Goal: Task Accomplishment & Management: Use online tool/utility

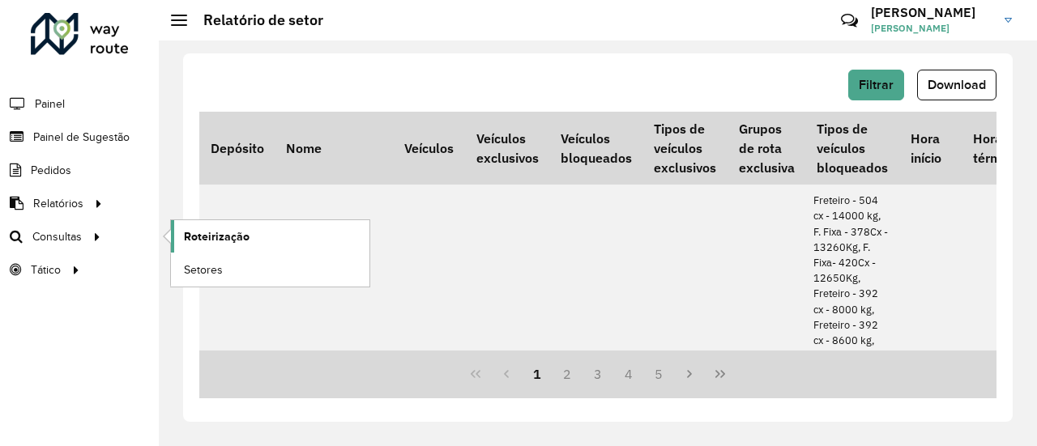
click at [208, 229] on span "Roteirização" at bounding box center [217, 236] width 66 height 17
click at [233, 236] on span "Roteirização" at bounding box center [217, 236] width 66 height 17
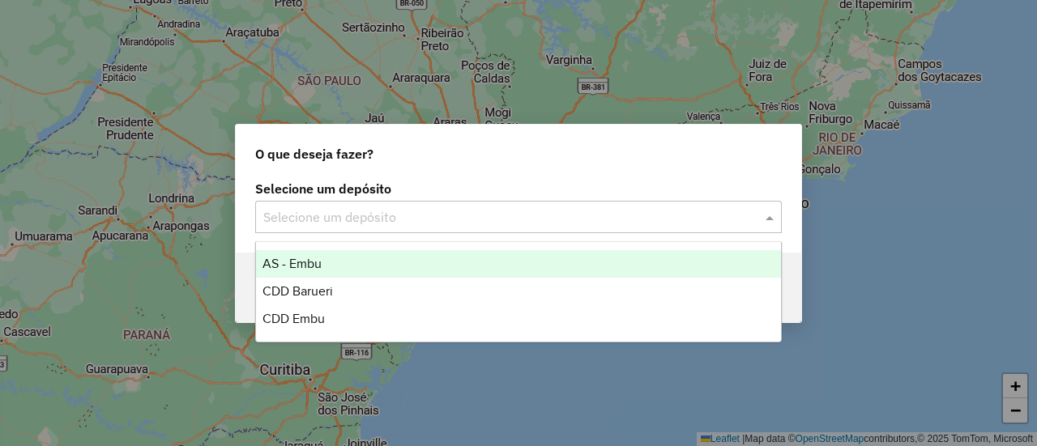
click at [369, 207] on div "Selecione um depósito" at bounding box center [518, 217] width 526 height 32
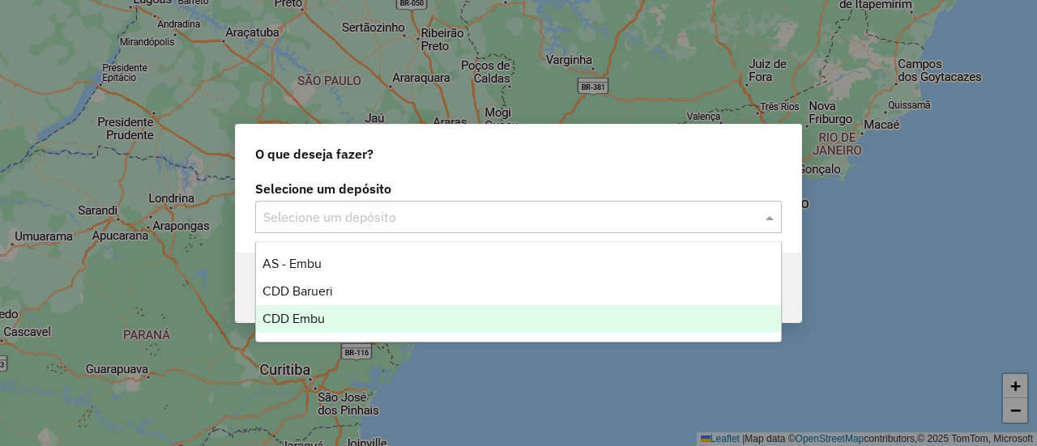
click at [313, 319] on span "CDD Embu" at bounding box center [293, 319] width 62 height 14
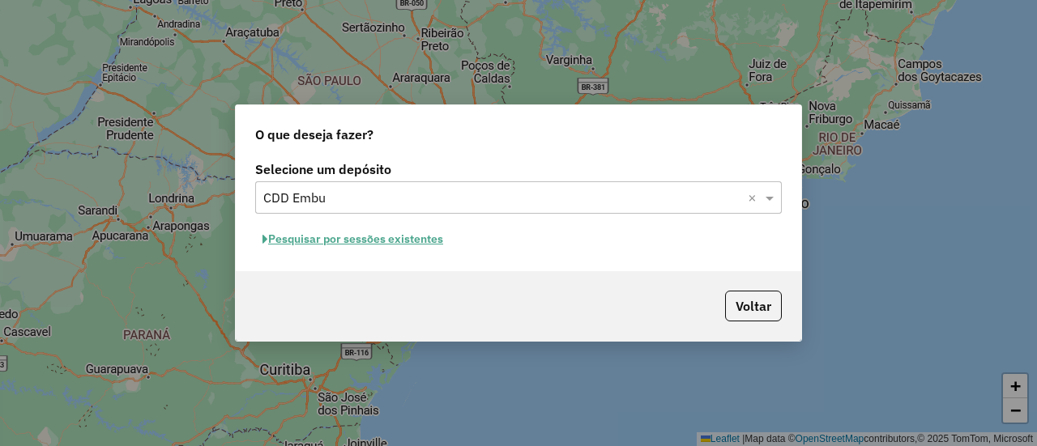
click at [382, 237] on button "Pesquisar por sessões existentes" at bounding box center [352, 239] width 195 height 25
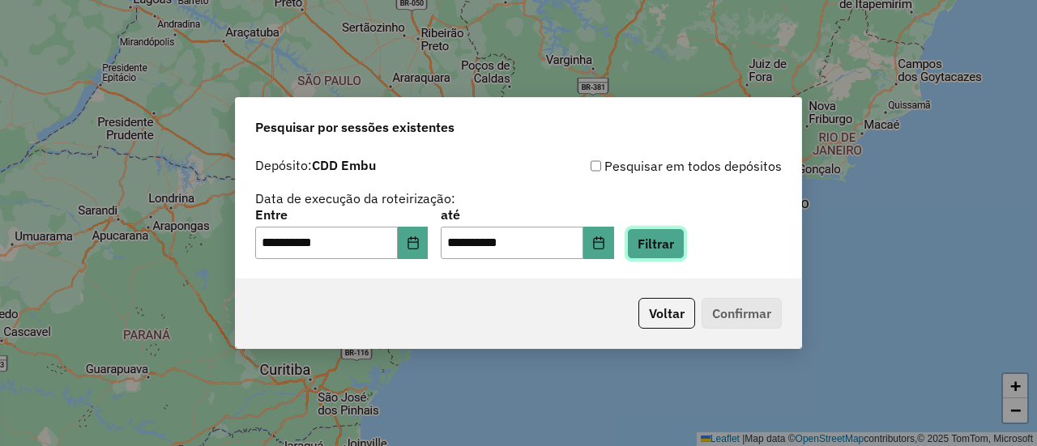
click at [684, 243] on button "Filtrar" at bounding box center [656, 243] width 58 height 31
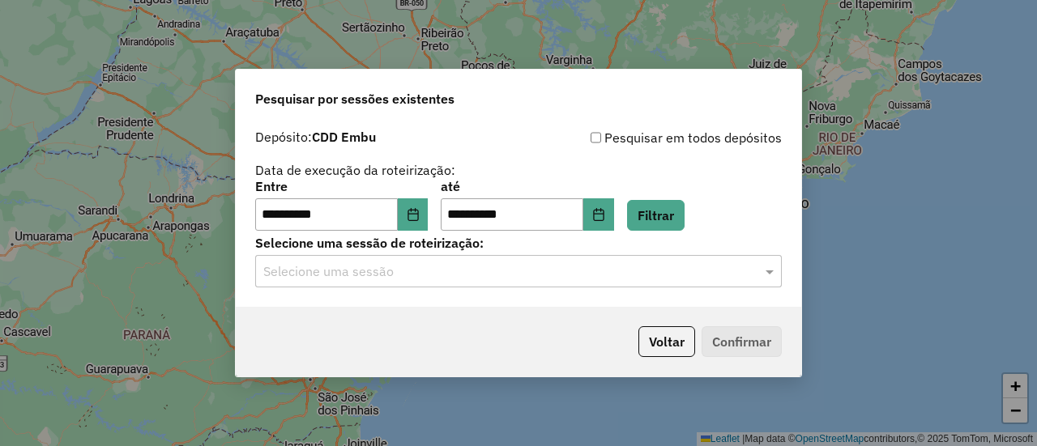
click at [470, 277] on input "text" at bounding box center [502, 271] width 478 height 19
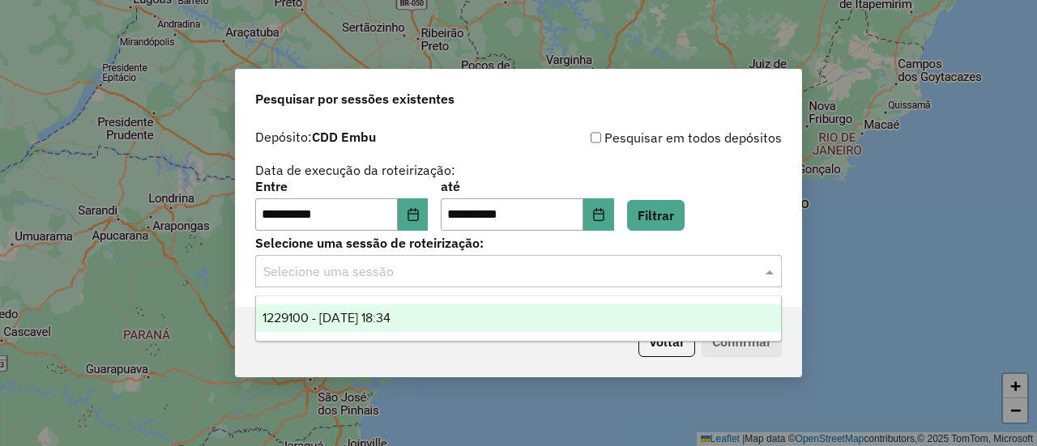
click at [476, 313] on div "1229100 - [DATE] 18:34" at bounding box center [518, 319] width 524 height 28
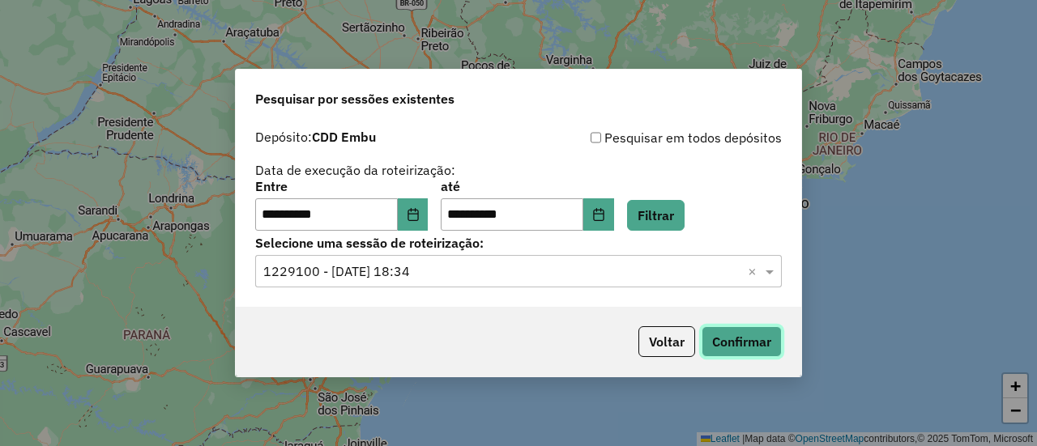
click at [725, 326] on button "Confirmar" at bounding box center [741, 341] width 80 height 31
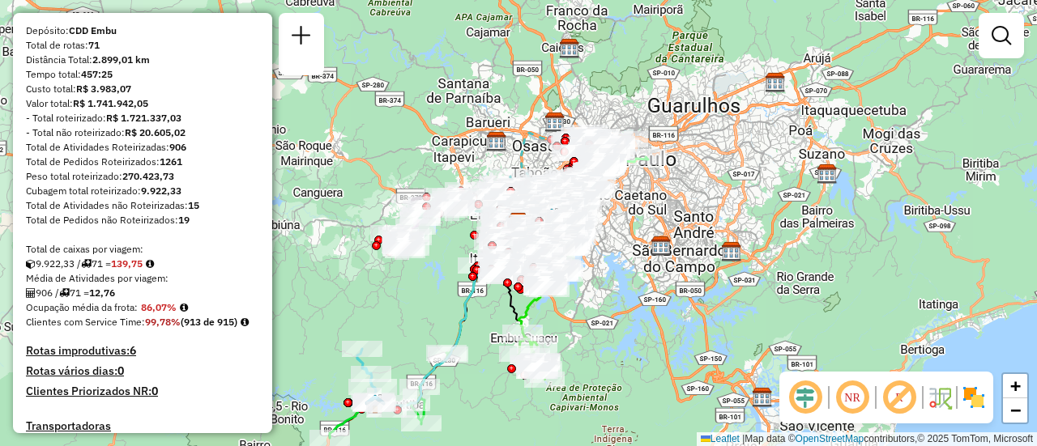
scroll to position [165, 0]
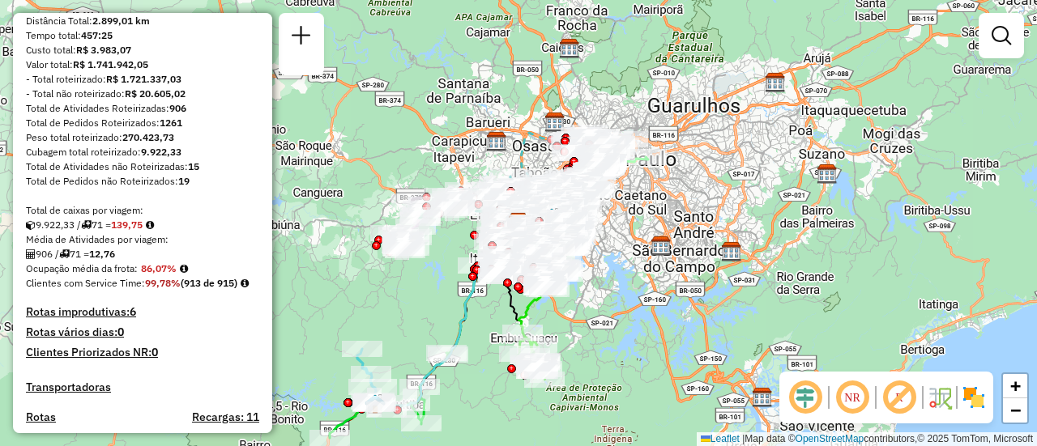
click at [109, 319] on h4 "Rotas improdutivas: 6" at bounding box center [142, 312] width 233 height 14
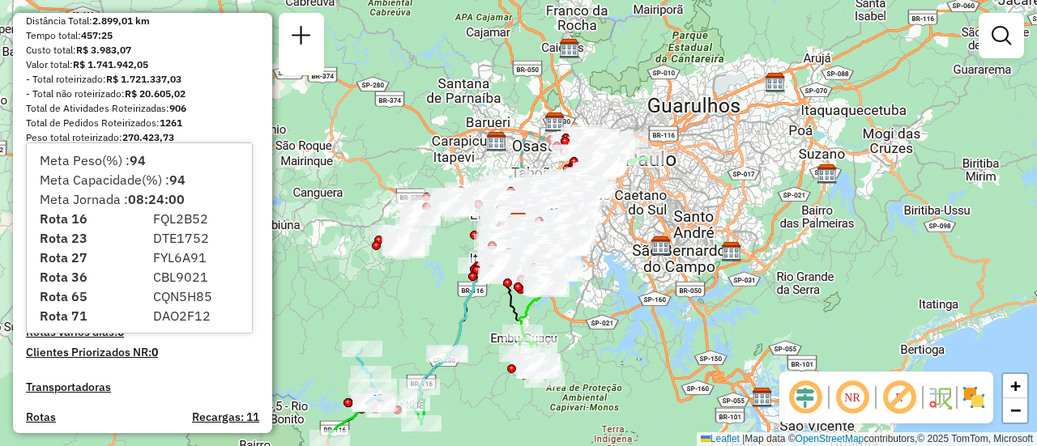
scroll to position [16, 0]
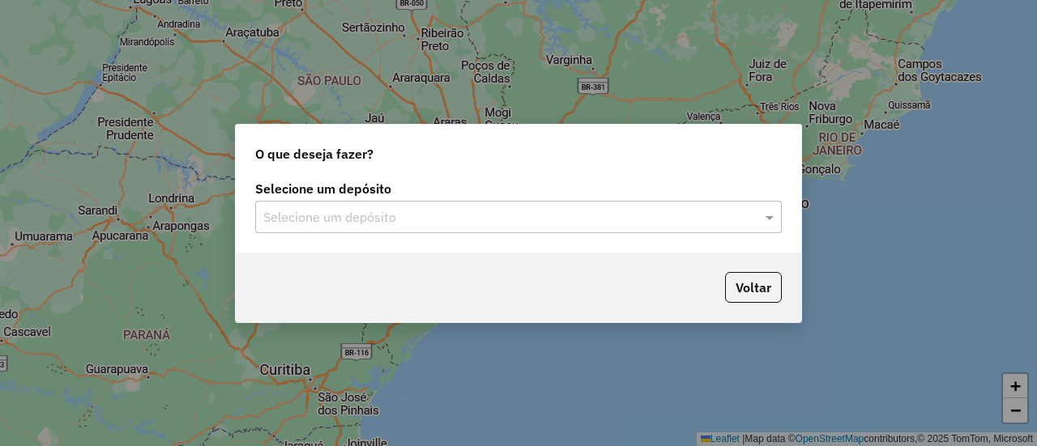
click at [396, 225] on input "text" at bounding box center [502, 217] width 478 height 19
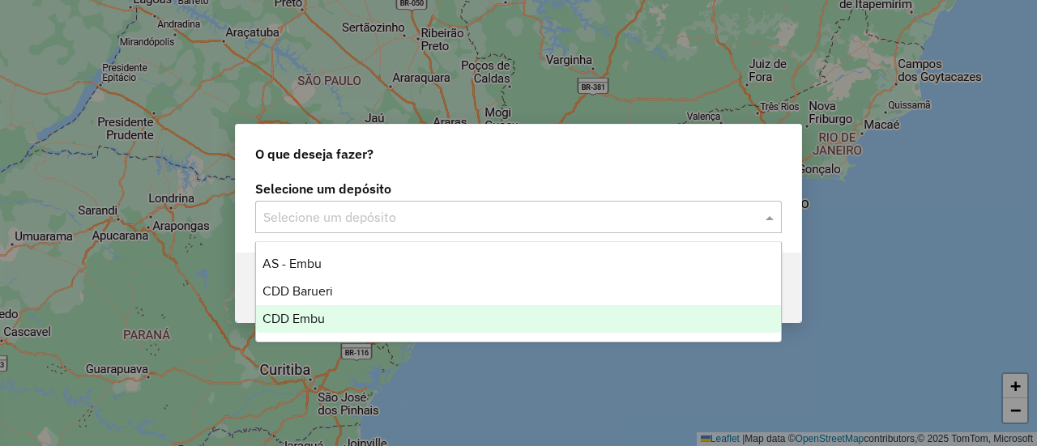
click at [332, 310] on div "CDD Embu" at bounding box center [518, 319] width 524 height 28
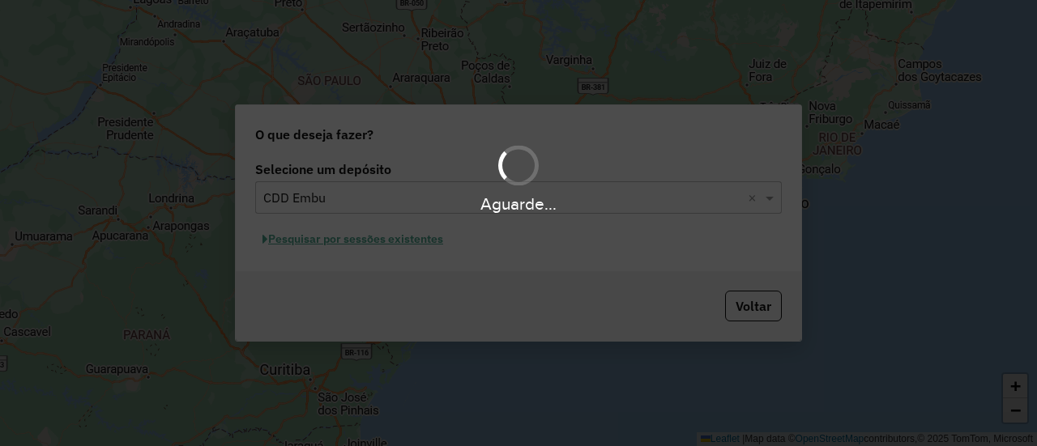
click at [499, 266] on div "Aguarde..." at bounding box center [518, 223] width 1037 height 446
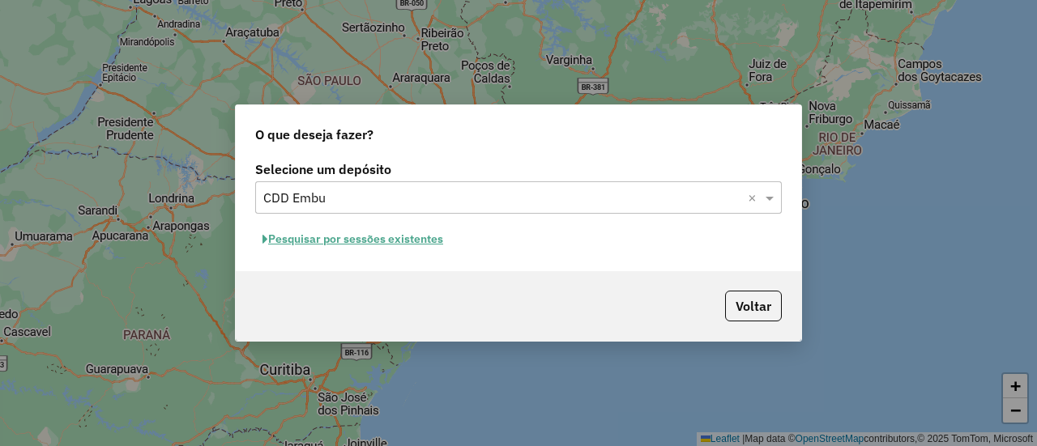
click at [382, 239] on button "Pesquisar por sessões existentes" at bounding box center [352, 239] width 195 height 25
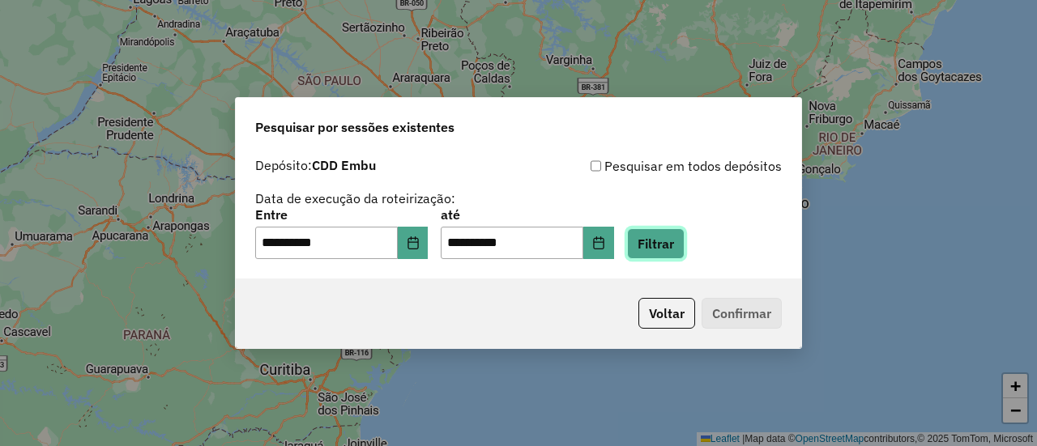
click at [663, 249] on button "Filtrar" at bounding box center [656, 243] width 58 height 31
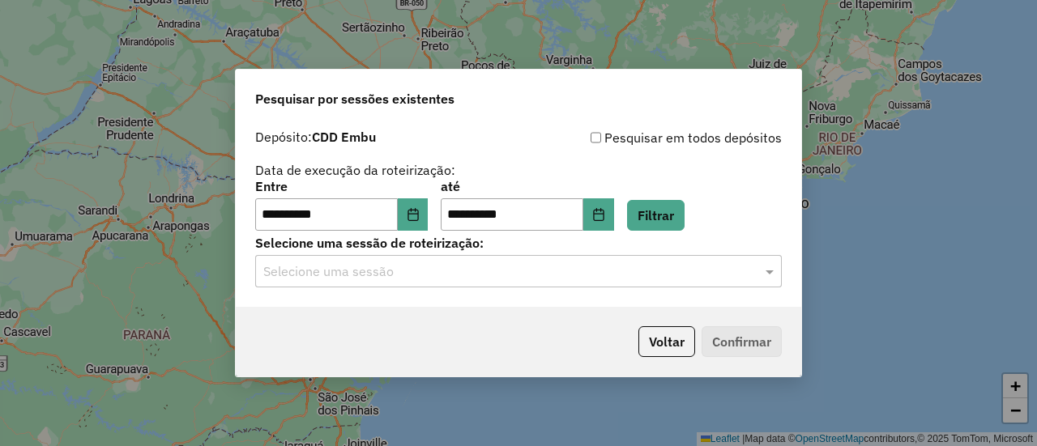
click at [446, 263] on input "text" at bounding box center [502, 271] width 478 height 19
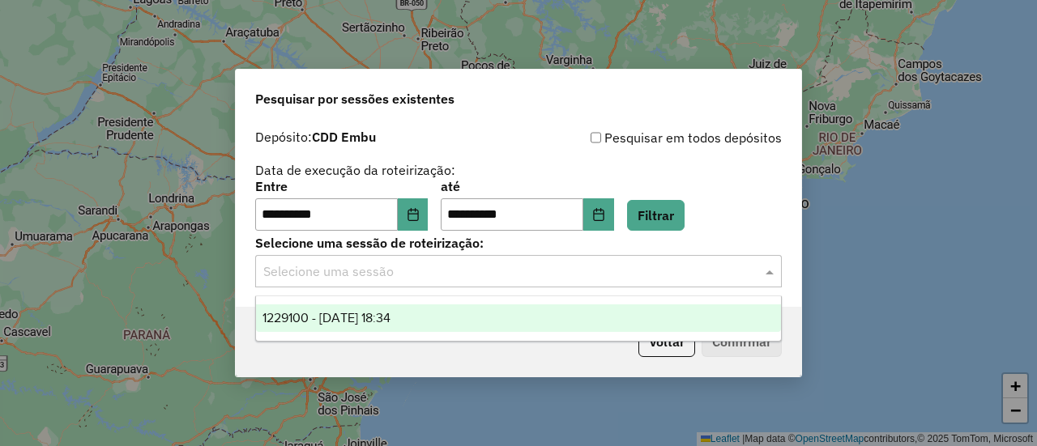
click at [431, 313] on div "1229100 - 13/08/2025 18:34" at bounding box center [518, 319] width 524 height 28
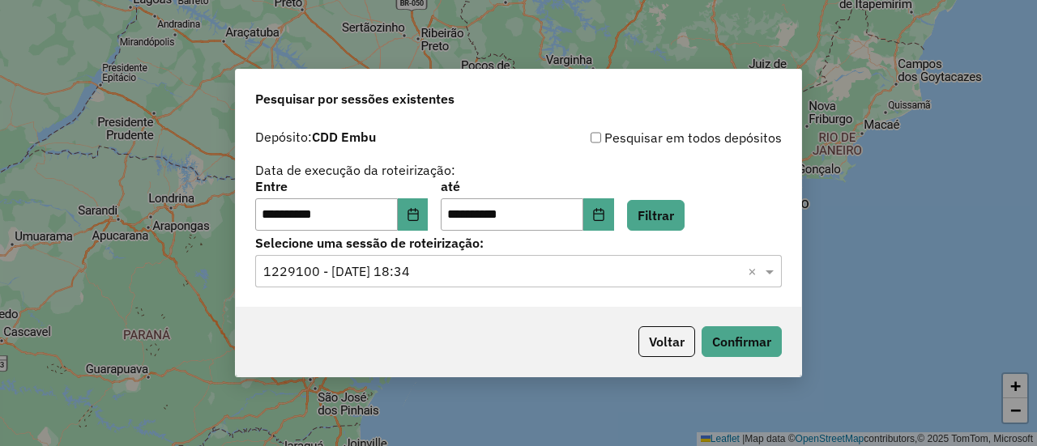
click at [785, 349] on div "Voltar Confirmar" at bounding box center [518, 342] width 565 height 70
click at [751, 343] on button "Confirmar" at bounding box center [741, 341] width 80 height 31
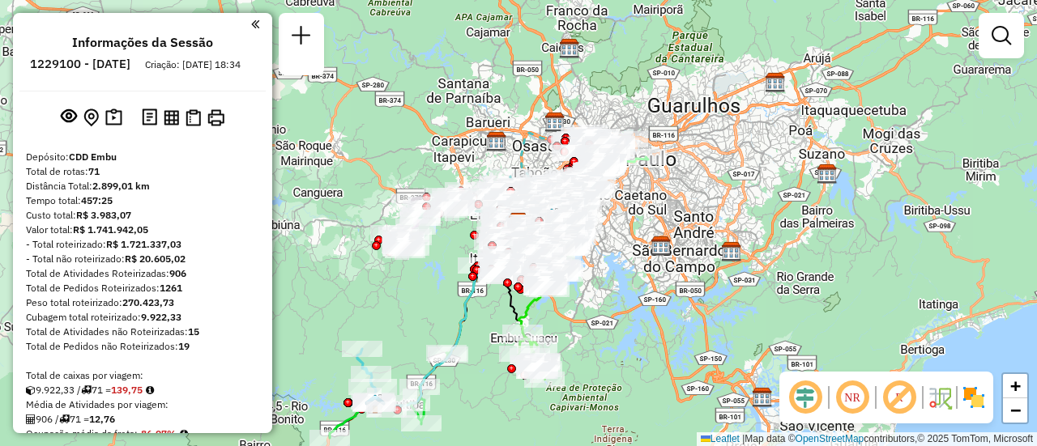
click at [855, 393] on em at bounding box center [852, 397] width 39 height 39
drag, startPoint x: 128, startPoint y: 66, endPoint x: 76, endPoint y: 67, distance: 51.9
click at [76, 67] on h6 "1229100 - [DATE]" at bounding box center [80, 64] width 100 height 15
copy h6 "1229100"
